Goal: Task Accomplishment & Management: Use online tool/utility

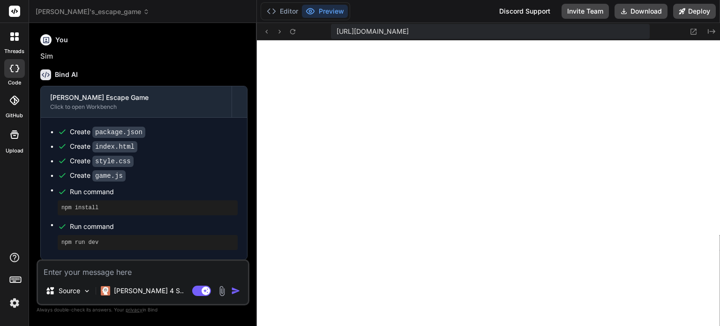
scroll to position [1502, 0]
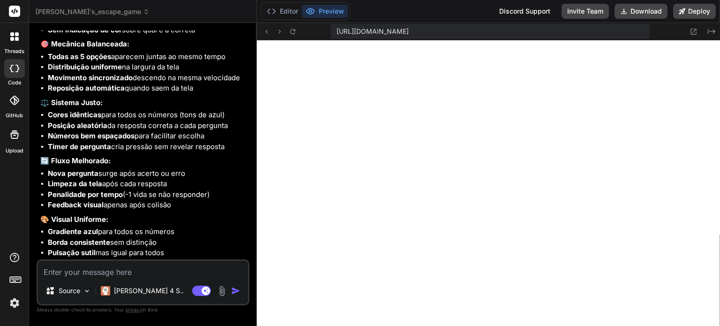
type textarea "R"
type textarea "x"
type textarea "Re"
type textarea "x"
type textarea "Rev"
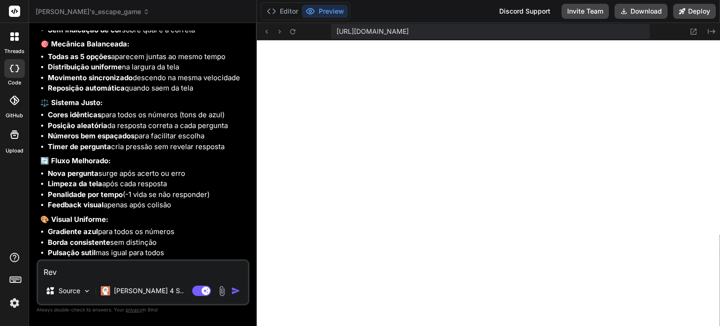
type textarea "x"
type textarea "Revi"
type textarea "x"
type textarea "Revis"
type textarea "x"
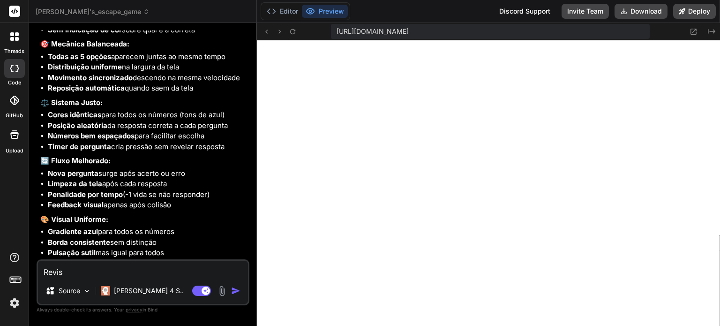
type textarea "Revise"
type textarea "x"
type textarea "Revise"
type textarea "x"
type textarea "Revise o"
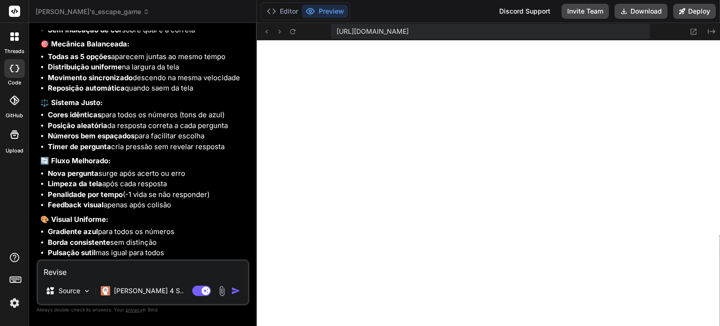
type textarea "x"
type textarea "Revise o"
type textarea "x"
type textarea "Revise o j"
type textarea "x"
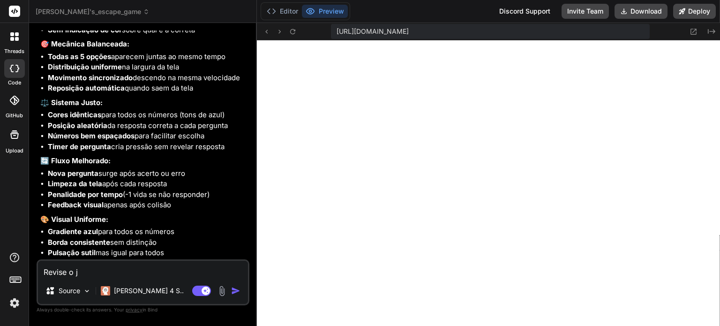
type textarea "Revise o jo"
type textarea "x"
type textarea "Revise o jog"
type textarea "x"
type textarea "Revise o jogo"
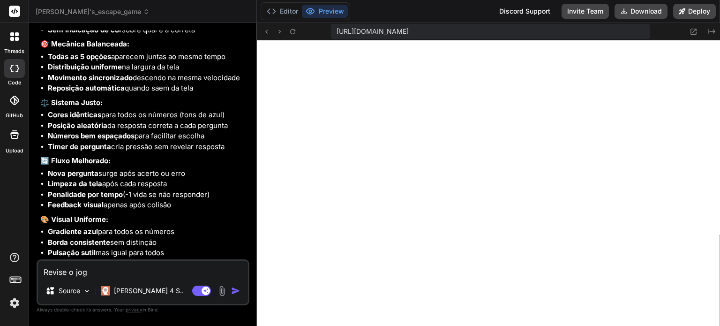
type textarea "x"
type textarea "Revise o jogo"
type textarea "x"
type textarea "Revise o jogo a"
type textarea "x"
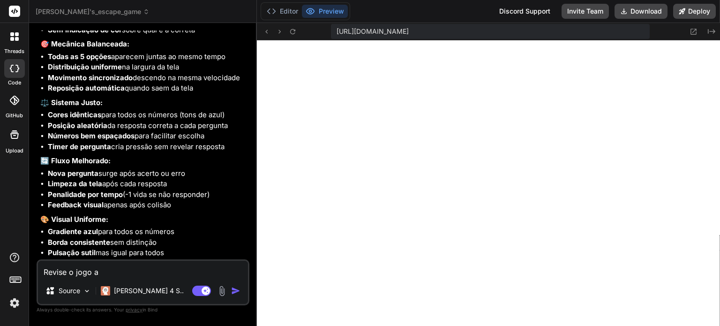
type textarea "Revise o jogo ap"
type textarea "x"
type textarea "Revise o jogo apl"
type textarea "x"
type textarea "Revise o jogo apli"
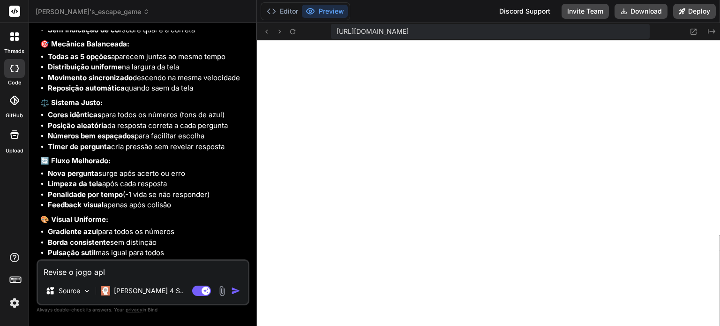
type textarea "x"
type textarea "Revise o jogo aplic"
type textarea "x"
type textarea "Revise o jogo aplica"
type textarea "x"
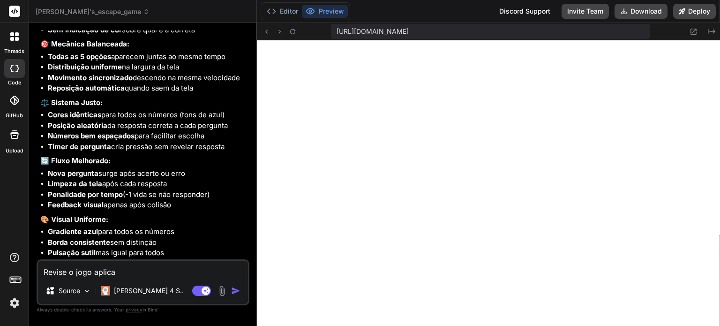
type textarea "Revise o jogo aplican"
type textarea "x"
type textarea "Revise o jogo aplicand"
type textarea "x"
type textarea "Revise o jogo aplicando"
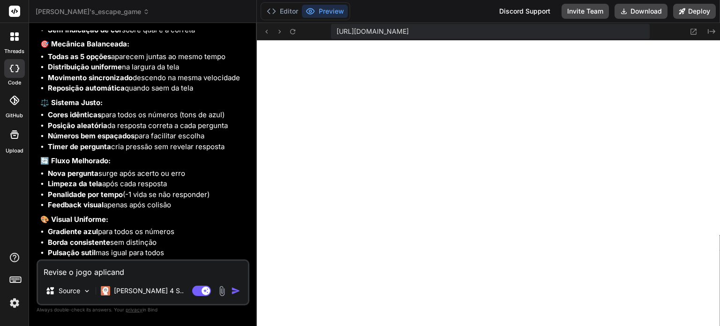
type textarea "x"
type textarea "Revise o jogo aplicando"
type textarea "x"
type textarea "Revise o jogo aplicando a"
type textarea "x"
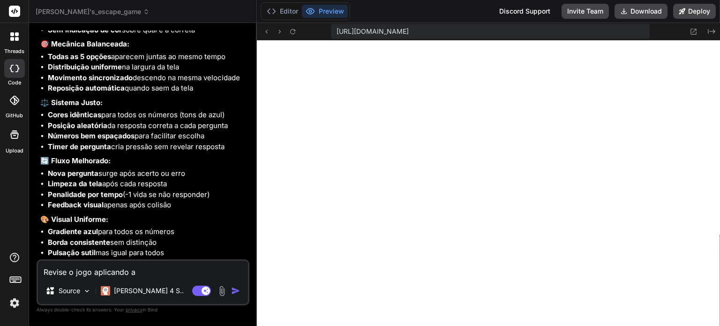
type textarea "Revise o jogo aplicando as"
type textarea "x"
type textarea "Revise o jogo aplicando as"
type textarea "x"
type textarea "Revise o jogo aplicando as b"
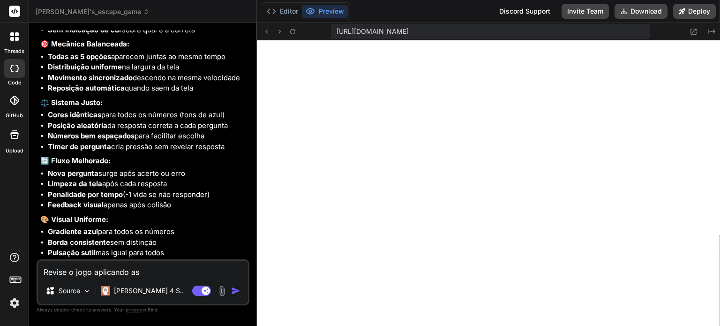
type textarea "x"
type textarea "Revise o jogo aplicando as bo"
type textarea "x"
type textarea "Revise o jogo aplicando as boa"
type textarea "x"
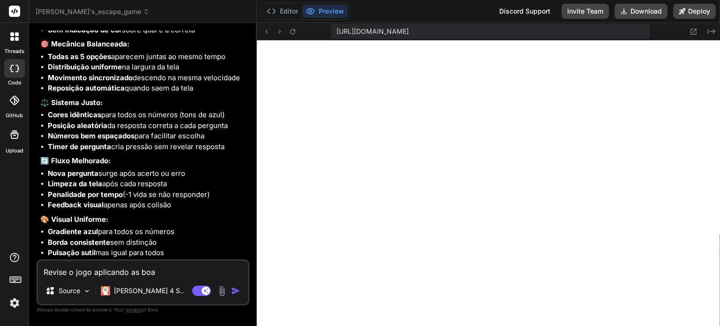
type textarea "Revise o jogo aplicando as boas"
type textarea "x"
type textarea "Revise o jogo aplicando as boas"
type textarea "x"
type textarea "Revise o jogo aplicando as boas p"
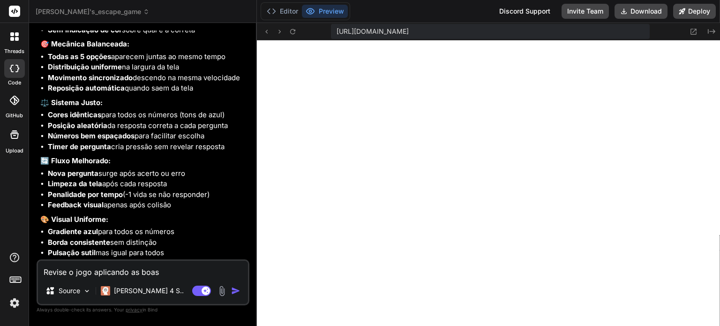
type textarea "x"
type textarea "Revise o jogo aplicando as boas pr"
type textarea "x"
type textarea "Revise o jogo aplicando as boas prá"
type textarea "x"
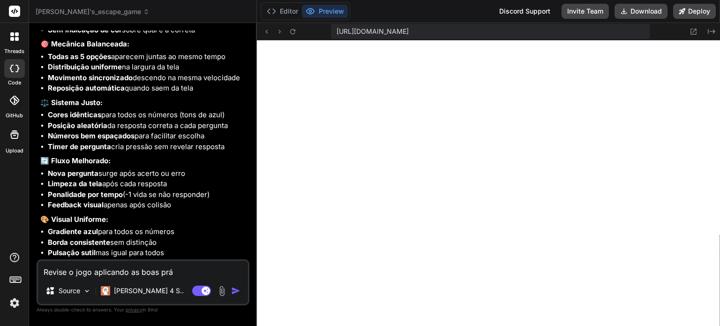
type textarea "Revise o jogo aplicando as boas prát"
type textarea "x"
type textarea "Revise o jogo aplicando as boas práti"
type textarea "x"
type textarea "Revise o jogo aplicando as boas prátic"
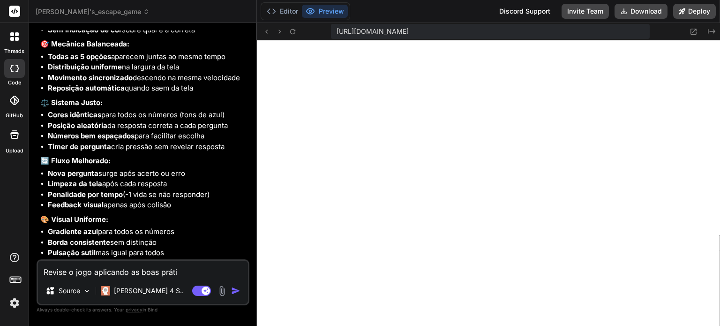
type textarea "x"
type textarea "Revise o jogo aplicando as boas prática"
type textarea "x"
type textarea "Revise o jogo aplicando as boas práticas"
type textarea "x"
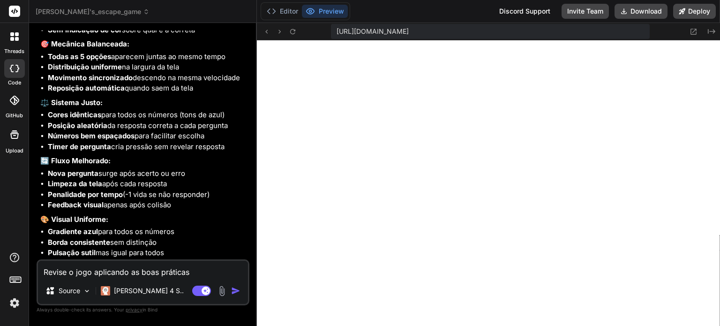
type textarea "Revise o jogo aplicando as boas práticas."
type textarea "x"
type textarea "Revise o jogo aplicando as boas práticas."
type textarea "x"
type textarea "Revise o jogo aplicando as boas práticas. A"
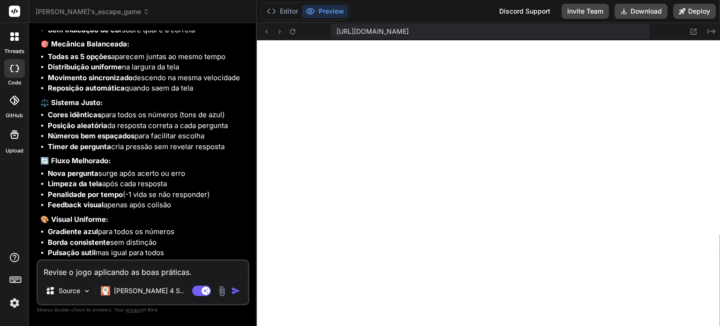
type textarea "x"
type textarea "Revise o jogo aplicando as boas práticas. Ap"
type textarea "x"
type textarea "Revise o jogo aplicando as boas práticas. Apr"
type textarea "x"
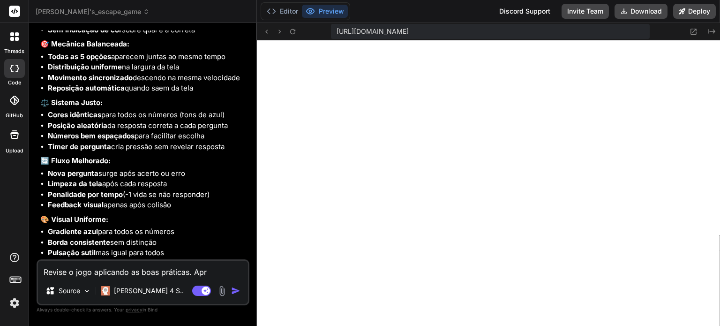
type textarea "Revise o jogo aplicando as boas práticas. Apri"
type textarea "x"
type textarea "Revise o jogo aplicando as boas práticas. Aprim"
type textarea "x"
type textarea "Revise o jogo aplicando as boas práticas. Aprimo"
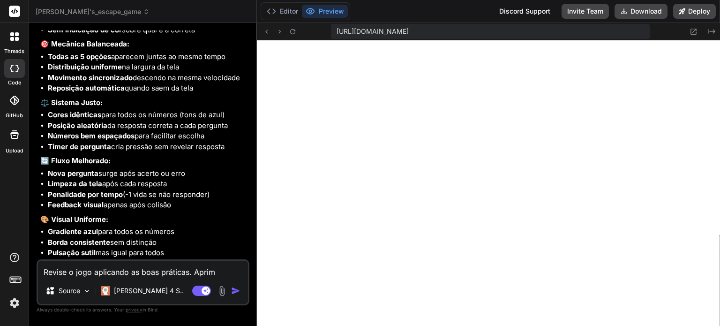
type textarea "x"
type textarea "Revise o jogo aplicando as boas práticas. Aprimor"
type textarea "x"
type textarea "Revise o jogo aplicando as boas práticas. Aprimore"
type textarea "x"
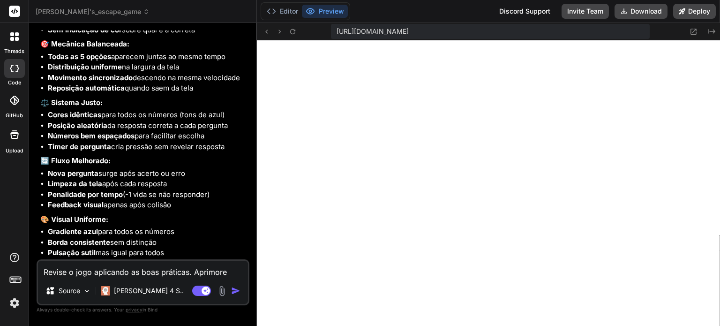
type textarea "Revise o jogo aplicando as boas práticas. Aprimore"
type textarea "x"
type textarea "Revise o jogo aplicando as boas práticas. Aprimore a"
type textarea "x"
type textarea "Revise o jogo aplicando as boas práticas. Aprimore a"
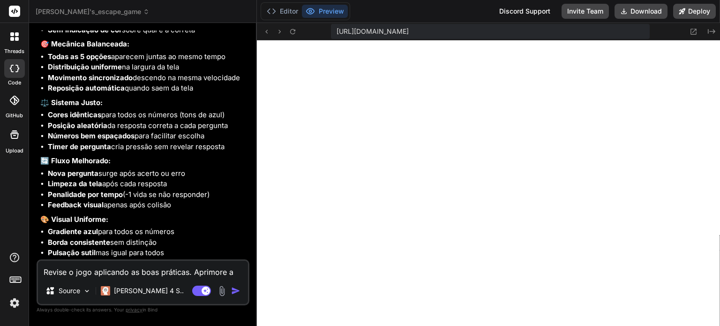
type textarea "x"
type textarea "Revise o jogo aplicando as boas práticas. Aprimore a e"
type textarea "x"
type textarea "Revise o jogo aplicando as boas práticas. Aprimore a ex"
type textarea "x"
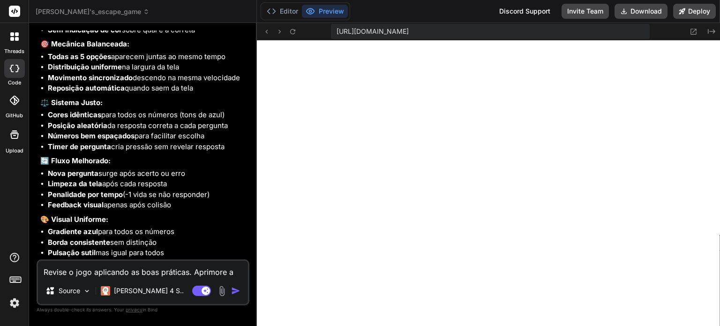
type textarea "Revise o jogo aplicando as boas práticas. Aprimore a exp"
type textarea "x"
type textarea "Revise o jogo aplicando as boas práticas. Aprimore a expe"
type textarea "x"
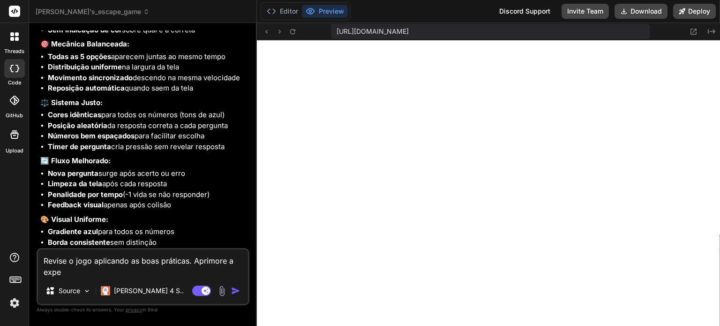
type textarea "Revise o jogo aplicando as boas práticas. Aprimore a exper"
type textarea "x"
type textarea "Revise o jogo aplicando as boas práticas. Aprimore a experi"
type textarea "x"
type textarea "Revise o jogo aplicando as boas práticas. Aprimore a experiê"
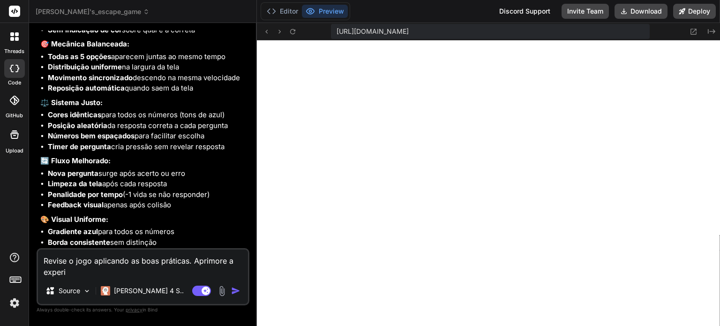
type textarea "x"
type textarea "Revise o jogo aplicando as boas práticas. Aprimore a experiên"
type textarea "x"
type textarea "Revise o jogo aplicando as boas práticas. Aprimore a experiênc"
type textarea "x"
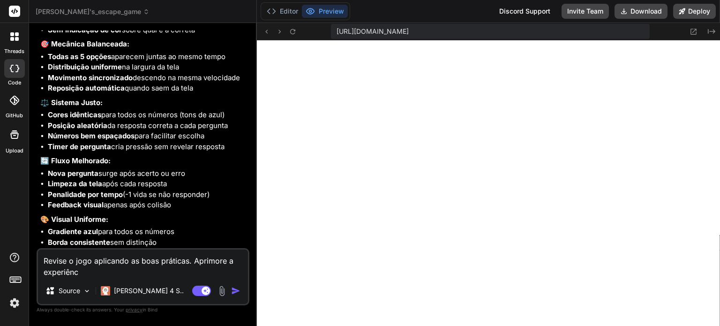
type textarea "Revise o jogo aplicando as boas práticas. Aprimore a experiênci"
type textarea "x"
type textarea "Revise o jogo aplicando as boas práticas. Aprimore a experiência"
type textarea "x"
type textarea "Revise o jogo aplicando as boas práticas. Aprimore a experiência"
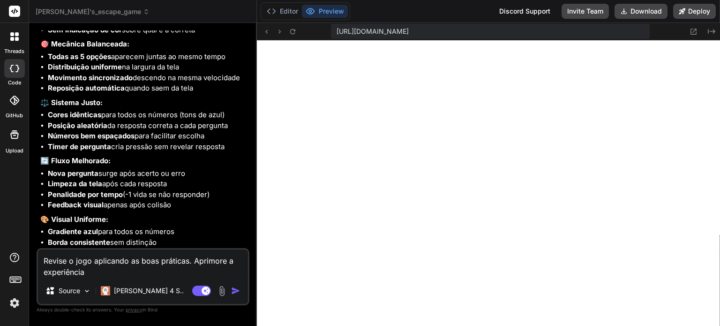
type textarea "x"
type textarea "Revise o jogo aplicando as boas práticas. Aprimore a experiência d"
type textarea "x"
type textarea "Revise o jogo aplicando as boas práticas. Aprimore a experiência do"
type textarea "x"
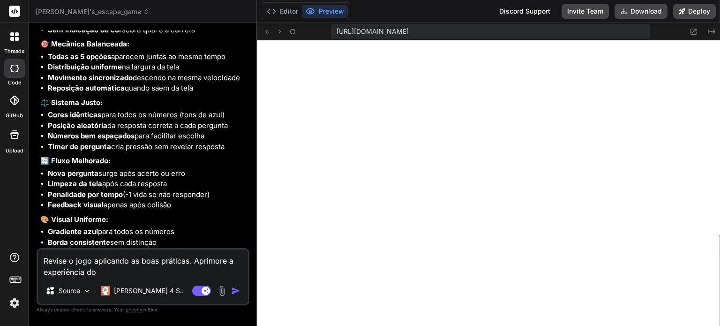
type textarea "Revise o jogo aplicando as boas práticas. Aprimore a experiência do"
type textarea "x"
type textarea "Revise o jogo aplicando as boas práticas. Aprimore a experiência do j"
type textarea "x"
type textarea "Revise o jogo aplicando as boas práticas. Aprimore a experiência do jo"
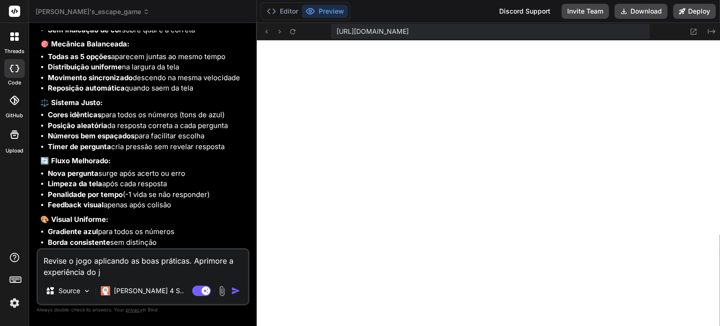
type textarea "x"
type textarea "Revise o jogo aplicando as boas práticas. Aprimore a experiência do jog"
type textarea "x"
type textarea "Revise o jogo aplicando as boas práticas. Aprimore a experiência do joga"
type textarea "x"
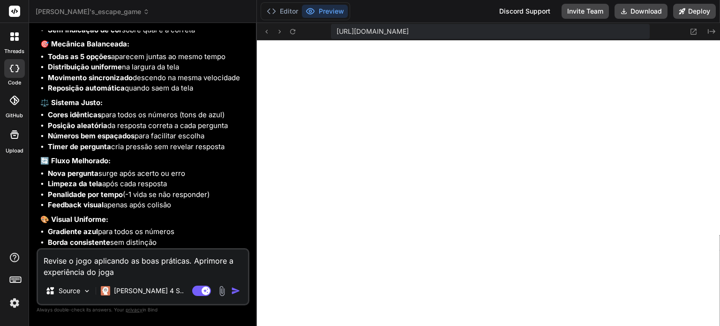
type textarea "Revise o jogo aplicando as boas práticas. Aprimore a experiência do jogar"
type textarea "x"
type textarea "Revise o jogo aplicando as boas práticas. Aprimore a experiência do jogar."
type textarea "x"
type textarea "Revise o jogo aplicando as boas práticas. Aprimore a experiência do jogar."
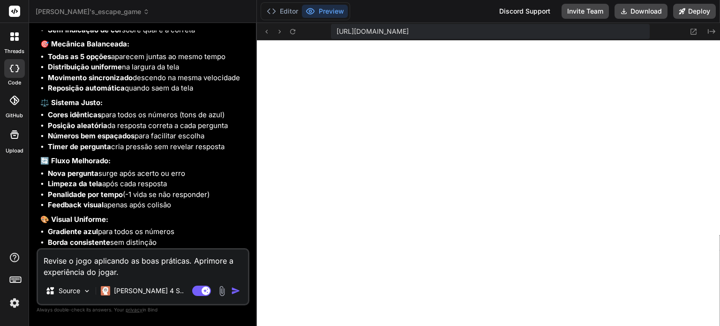
type textarea "x"
type textarea "Revise o jogo aplicando as boas práticas. Aprimore a experiência do jogar."
type textarea "x"
type textarea "Revise o jogo aplicando as boas práticas. Aprimore a experiência do jogar"
type textarea "x"
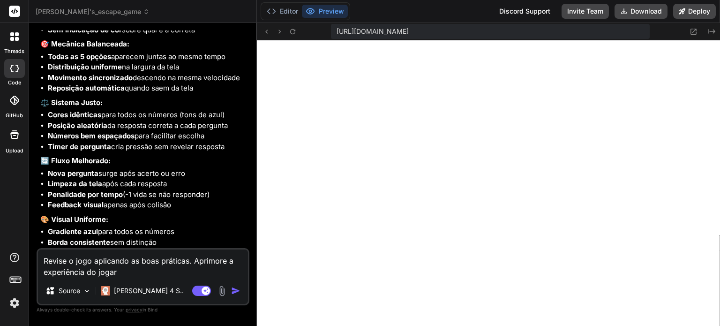
type textarea "Revise o jogo aplicando as boas práticas. Aprimore a experiência do joga"
type textarea "x"
type textarea "Revise o jogo aplicando as boas práticas. Aprimore a experiência do jogad"
type textarea "x"
type textarea "Revise o jogo aplicando as boas práticas. Aprimore a experiência do jogado"
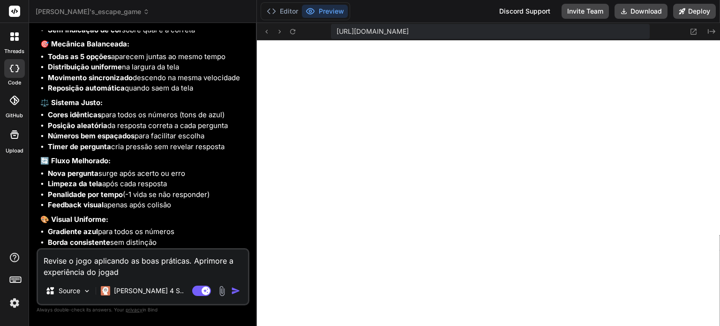
type textarea "x"
type textarea "Revise o jogo aplicando as boas práticas. Aprimore a experiência do jogador"
type textarea "x"
type textarea "Revise o jogo aplicando as boas práticas. Aprimore a experiência do jogador."
type textarea "x"
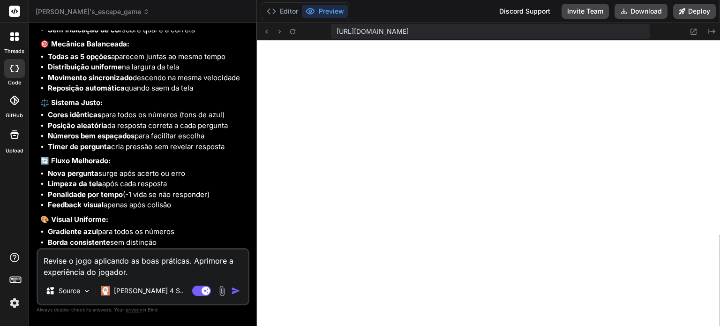
type textarea "Revise o jogo aplicando as boas práticas. Aprimore a experiência do jogador."
type textarea "x"
type textarea "Revise o jogo aplicando as boas práticas. Aprimore a experiência do jogador. C"
type textarea "x"
type textarea "Revise o jogo aplicando as boas práticas. Aprimore a experiência do jogador. Cr"
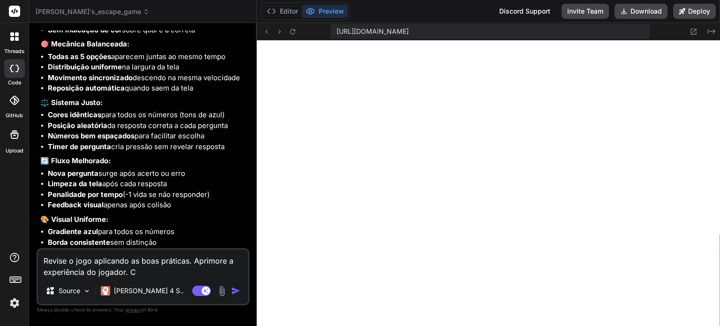
type textarea "x"
type textarea "Revise o jogo aplicando as boas práticas. Aprimore a experiência do jogador. Cri"
type textarea "x"
type textarea "Revise o jogo aplicando as boas práticas. Aprimore a experiência do jogador. Cr…"
type textarea "x"
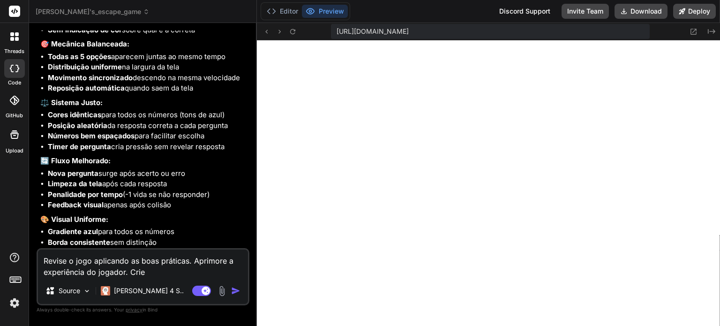
type textarea "Revise o jogo aplicando as boas práticas. Aprimore a experiência do jogador. Cr…"
type textarea "x"
type textarea "Revise o jogo aplicando as boas práticas. Aprimore a experiência do jogador. Cr…"
type textarea "x"
type textarea "Revise o jogo aplicando as boas práticas. Aprimore a experiência do jogador. Cr…"
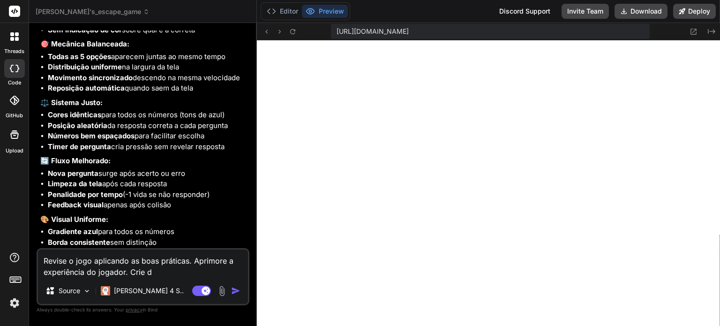
type textarea "x"
type textarea "Revise o jogo aplicando as boas práticas. Aprimore a experiência do jogador. Cr…"
type textarea "x"
type textarea "Revise o jogo aplicando as boas práticas. Aprimore a experiência do jogador. Cr…"
type textarea "x"
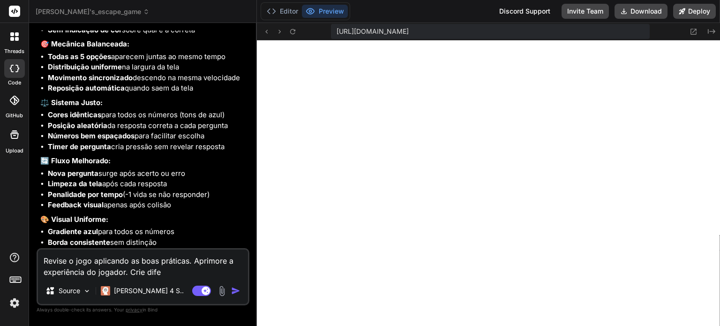
type textarea "Revise o jogo aplicando as boas práticas. Aprimore a experiência do jogador. Cr…"
type textarea "x"
type textarea "Revise o jogo aplicando as boas práticas. Aprimore a experiência do jogador. Cr…"
type textarea "x"
type textarea "Revise o jogo aplicando as boas práticas. Aprimore a experiência do jogador. Cr…"
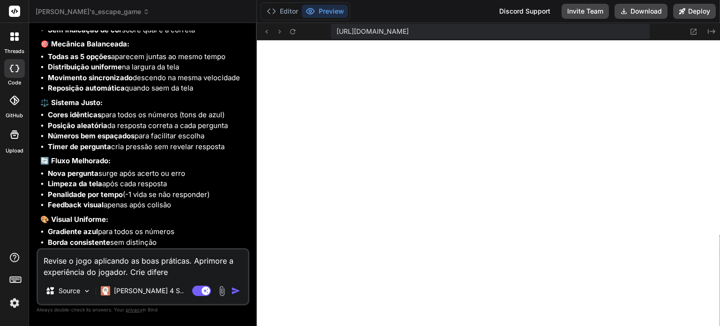
type textarea "x"
type textarea "Revise o jogo aplicando as boas práticas. Aprimore a experiência do jogador. Cr…"
type textarea "x"
type textarea "Revise o jogo aplicando as boas práticas. Aprimore a experiência do jogador. Cr…"
type textarea "x"
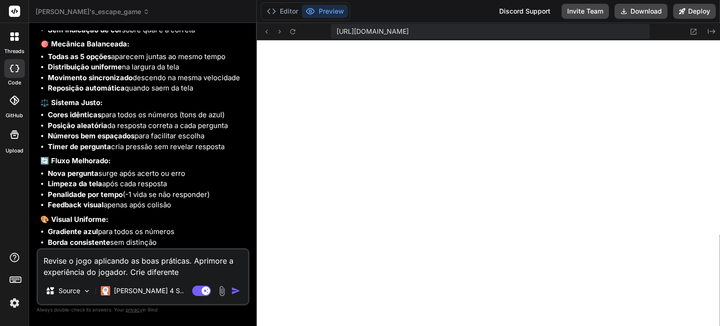
type textarea "Revise o jogo aplicando as boas práticas. Aprimore a experiência do jogador. Cr…"
type textarea "x"
type textarea "Revise o jogo aplicando as boas práticas. Aprimore a experiência do jogador. Cr…"
type textarea "x"
type textarea "Revise o jogo aplicando as boas práticas. Aprimore a experiência do jogador. Cr…"
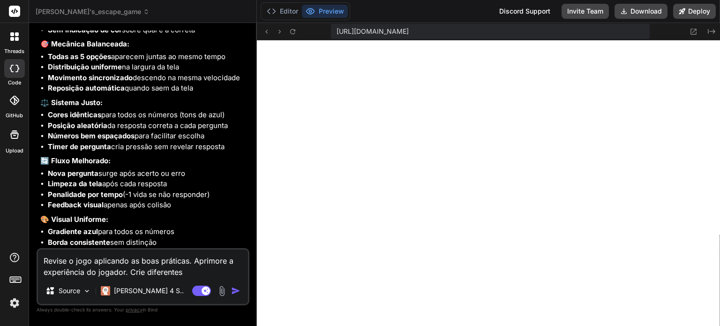
type textarea "x"
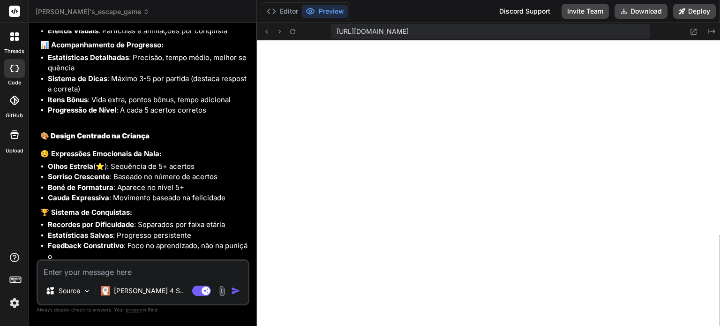
scroll to position [5058, 0]
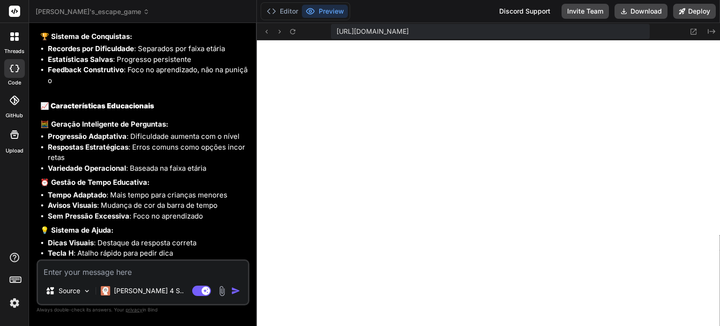
click at [154, 264] on textarea at bounding box center [143, 269] width 210 height 17
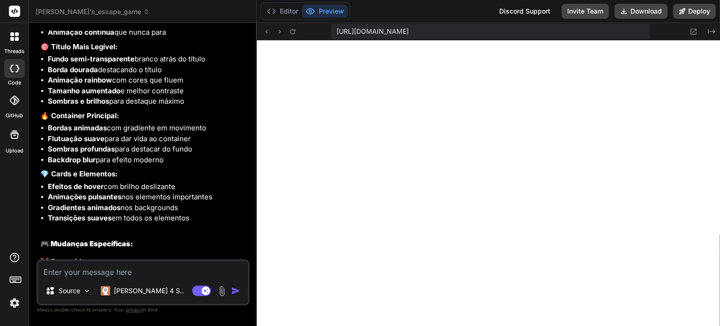
scroll to position [5752, 0]
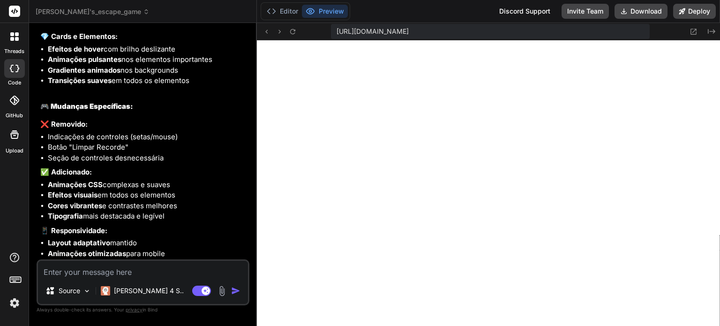
click at [128, 270] on textarea at bounding box center [143, 269] width 210 height 17
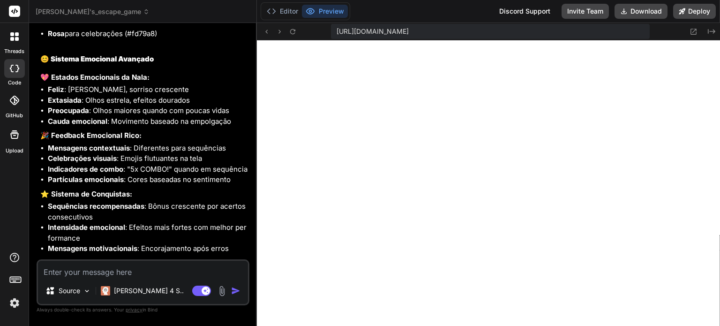
scroll to position [6518, 0]
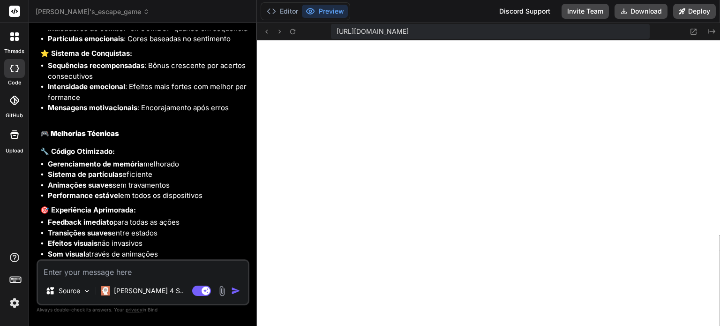
click at [157, 271] on textarea at bounding box center [143, 269] width 210 height 17
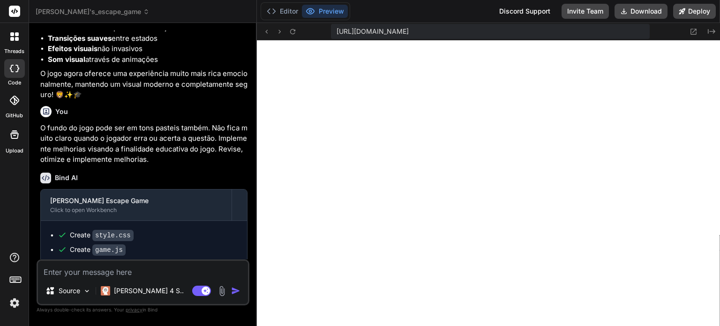
scroll to position [2906, 0]
click at [183, 270] on textarea at bounding box center [143, 269] width 210 height 17
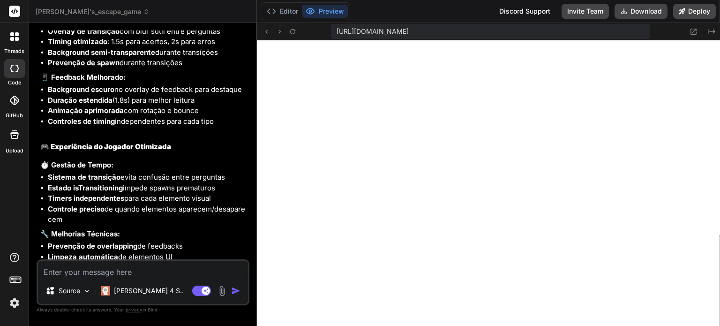
scroll to position [8178, 0]
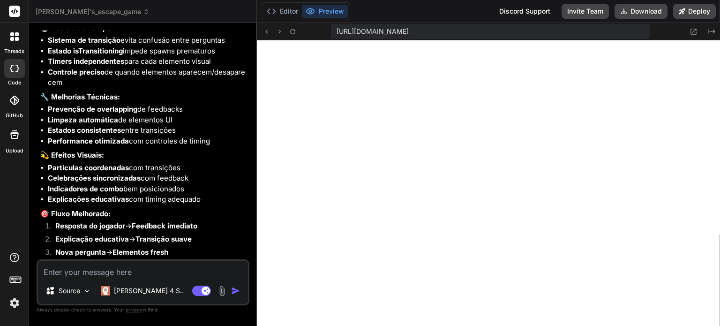
click at [140, 267] on textarea at bounding box center [143, 269] width 210 height 17
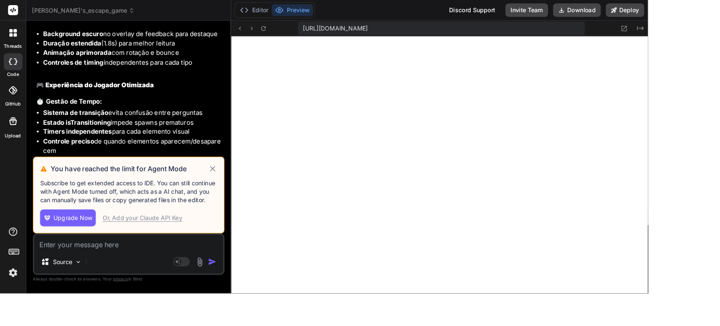
scroll to position [3563, 0]
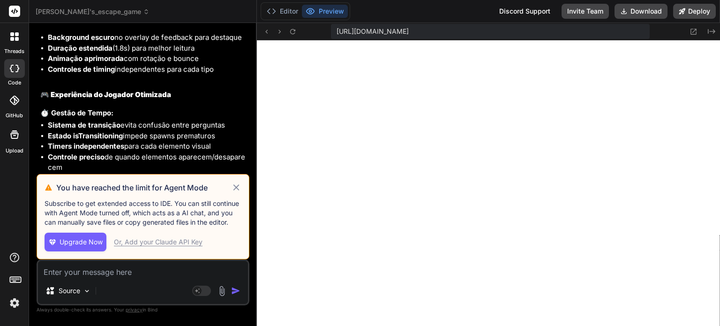
click at [85, 244] on span "Upgrade Now" at bounding box center [81, 241] width 43 height 9
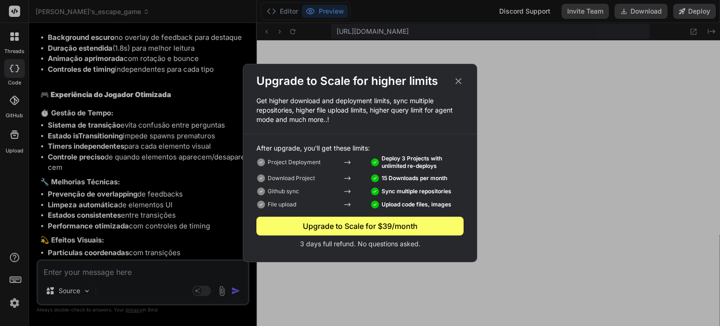
click at [457, 78] on icon at bounding box center [458, 81] width 10 height 10
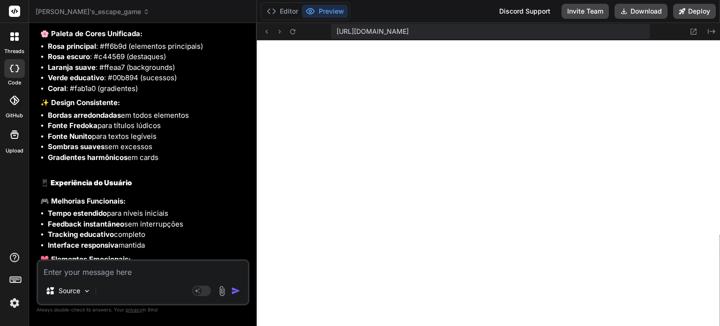
scroll to position [9159, 0]
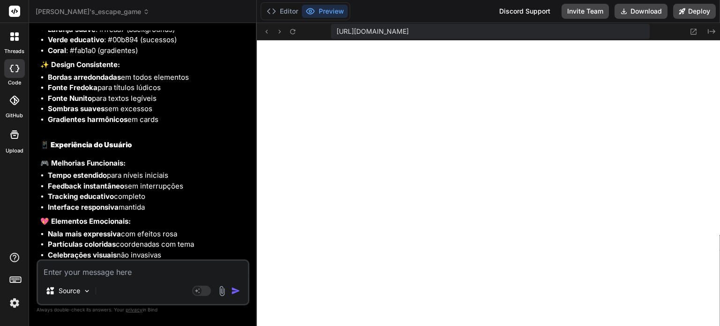
click at [193, 202] on li "Interface responsiva mantida" at bounding box center [148, 207] width 200 height 11
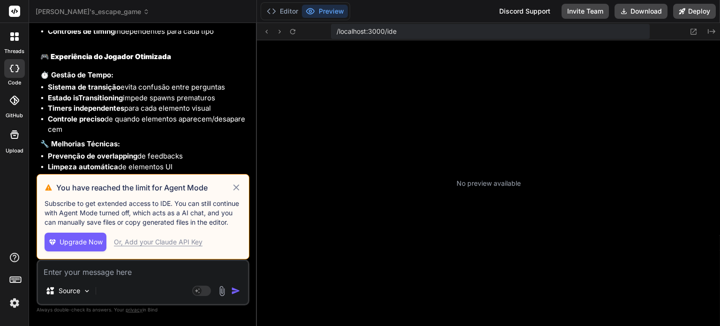
scroll to position [90, 0]
click at [173, 243] on div "Or, Add your Claude API Key" at bounding box center [158, 241] width 89 height 9
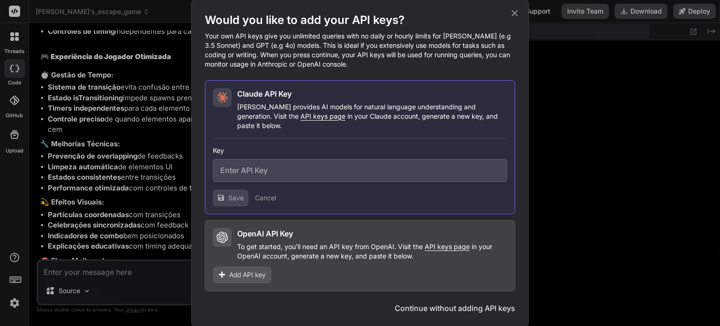
scroll to position [126, 0]
type textarea "x"
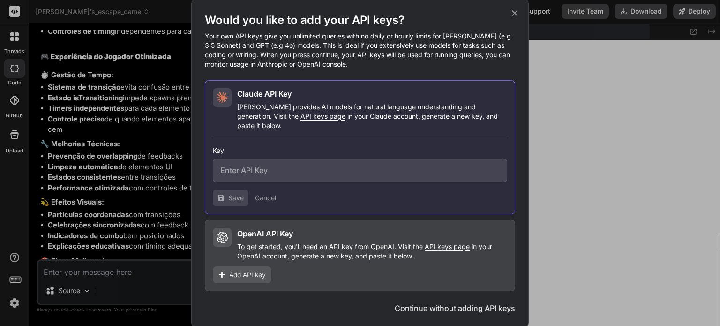
scroll to position [360, 0]
click at [230, 273] on span "Add API key" at bounding box center [247, 274] width 37 height 9
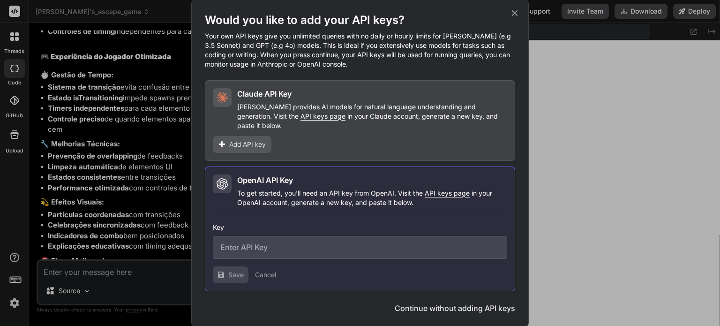
click at [297, 247] on input "text" at bounding box center [360, 247] width 294 height 23
paste input "sk-proj-e_ZnjzwCHsUyfXmbgISsjqfUKrUzw_sX3AXjuA6OxmgfTMhBuBTYoEshO3jE_rFG0kilFNK…"
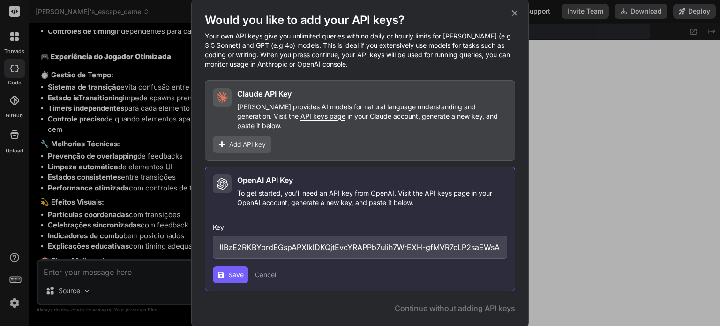
type input "sk-proj-e_ZnjzwCHsUyfXmbgISsjqfUKrUzw_sX3AXjuA6OxmgfTMhBuBTYoEshO3jE_rFG0kilFNK…"
click at [232, 271] on span "Save" at bounding box center [235, 274] width 15 height 9
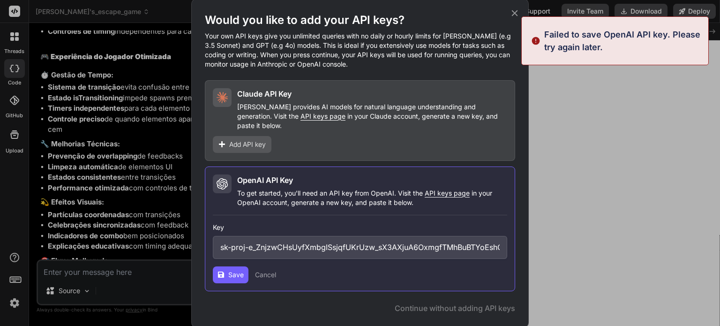
click at [235, 270] on span "Save" at bounding box center [235, 274] width 15 height 9
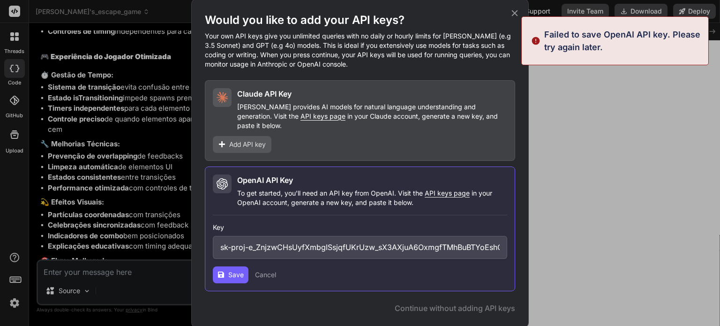
click at [235, 270] on span "Save" at bounding box center [235, 274] width 15 height 9
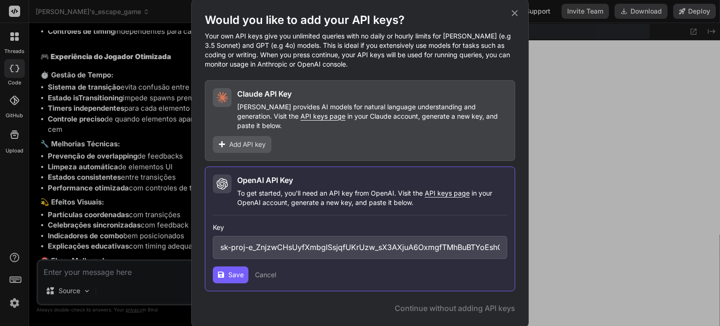
drag, startPoint x: 360, startPoint y: 241, endPoint x: 136, endPoint y: 239, distance: 224.0
click at [136, 239] on div "Would you like to add your API keys? Your own API keys give you unlimited queri…" at bounding box center [360, 163] width 720 height 326
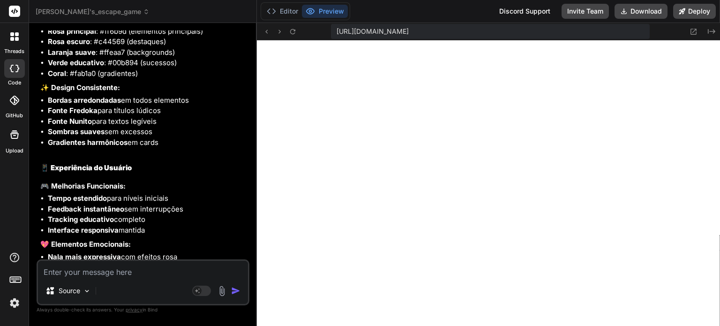
scroll to position [3871, 0]
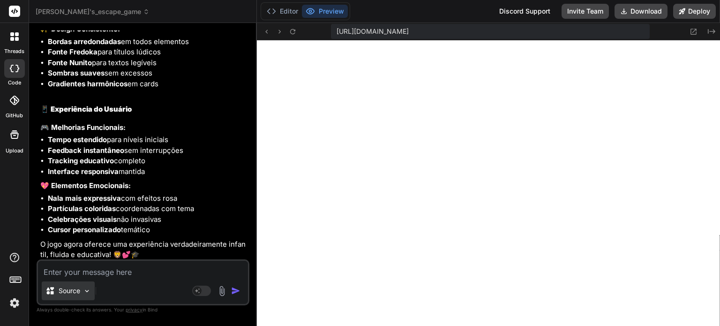
click at [84, 290] on img at bounding box center [87, 291] width 8 height 8
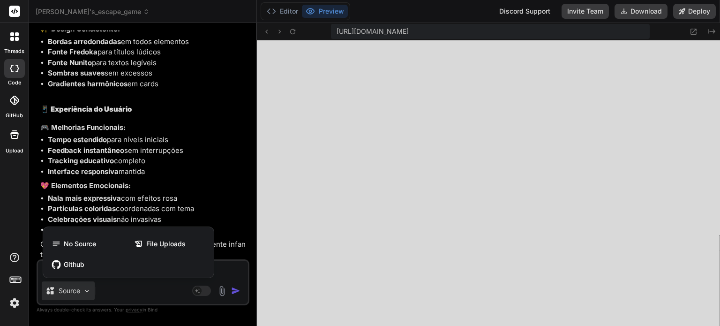
click at [83, 291] on div at bounding box center [360, 163] width 720 height 326
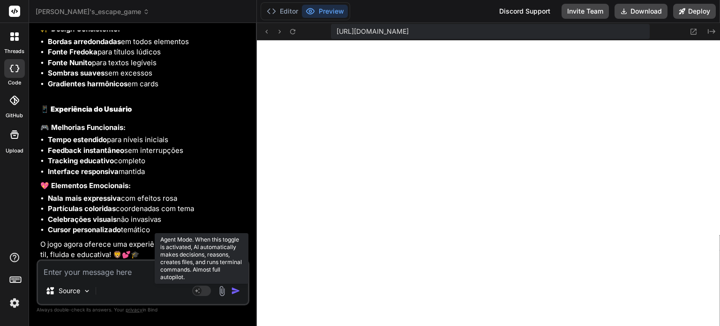
click at [197, 293] on rect at bounding box center [197, 290] width 8 height 8
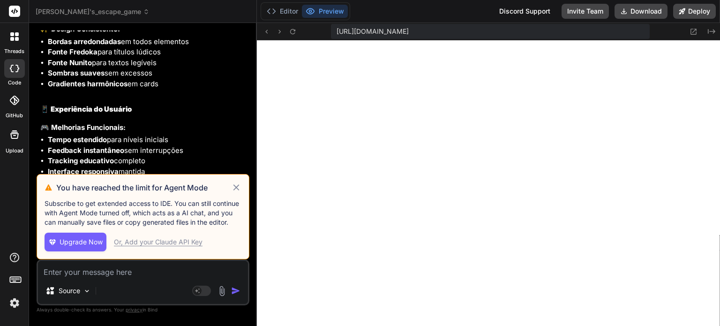
click at [238, 187] on icon at bounding box center [236, 187] width 11 height 11
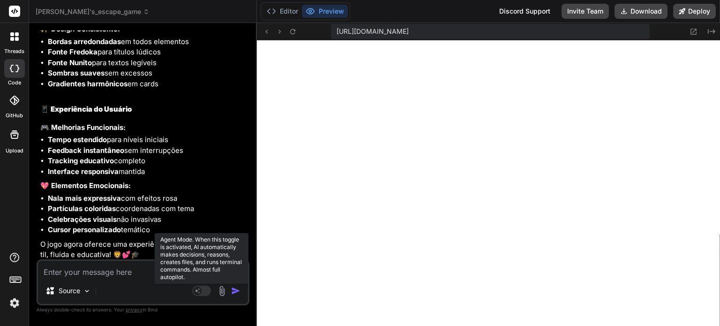
click at [199, 291] on rect at bounding box center [197, 290] width 8 height 8
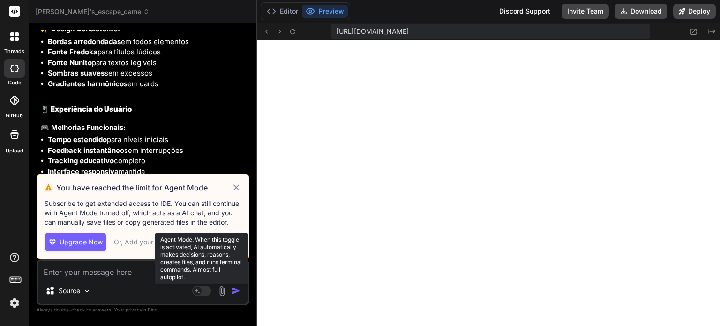
click at [199, 290] on rect at bounding box center [197, 290] width 8 height 8
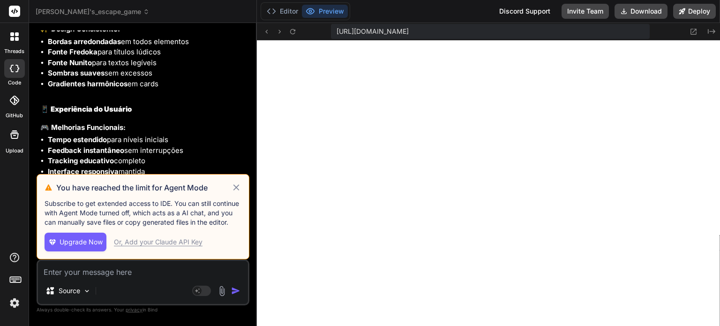
click at [240, 184] on icon at bounding box center [236, 187] width 11 height 11
type textarea "x"
